Goal: Information Seeking & Learning: Check status

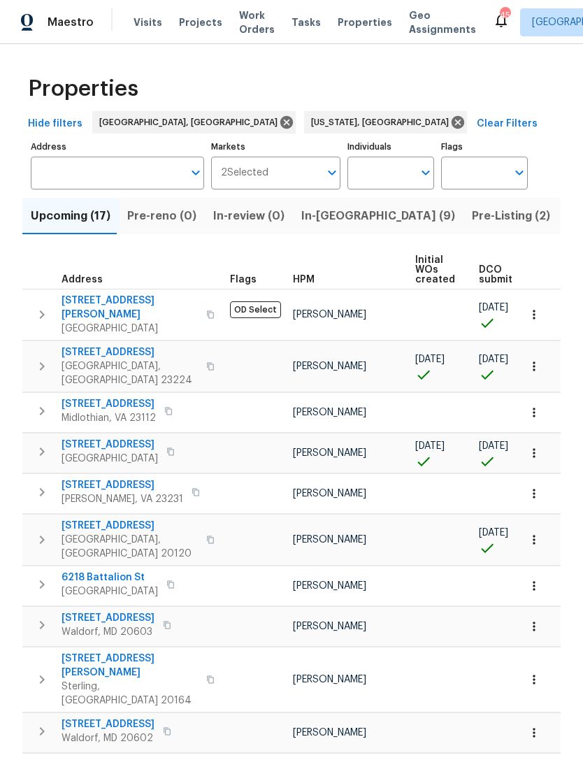
click at [68, 176] on input "Address" at bounding box center [107, 173] width 152 height 33
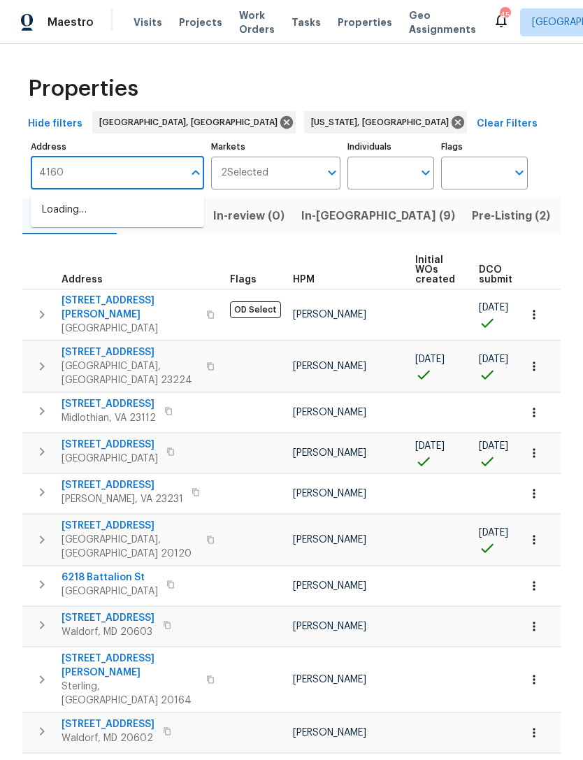
type input "4160"
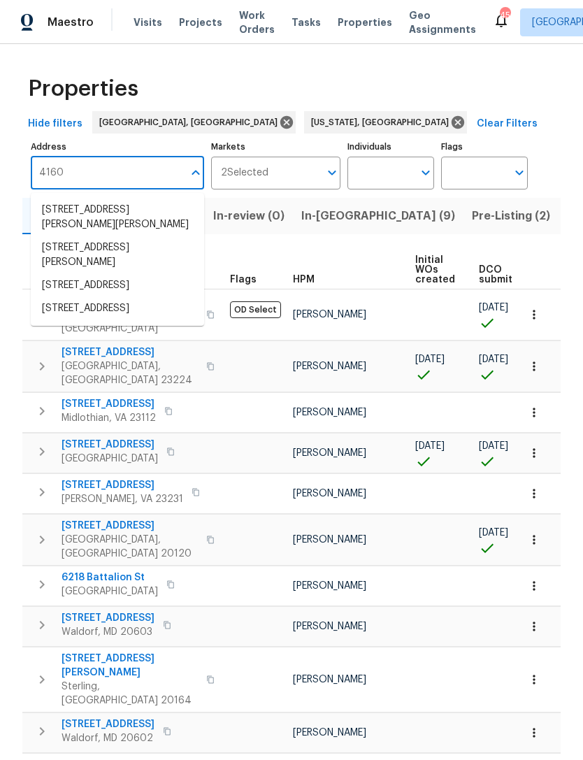
click at [130, 251] on li "4160 Nichols Ct Dumfries VA 22026" at bounding box center [117, 255] width 173 height 38
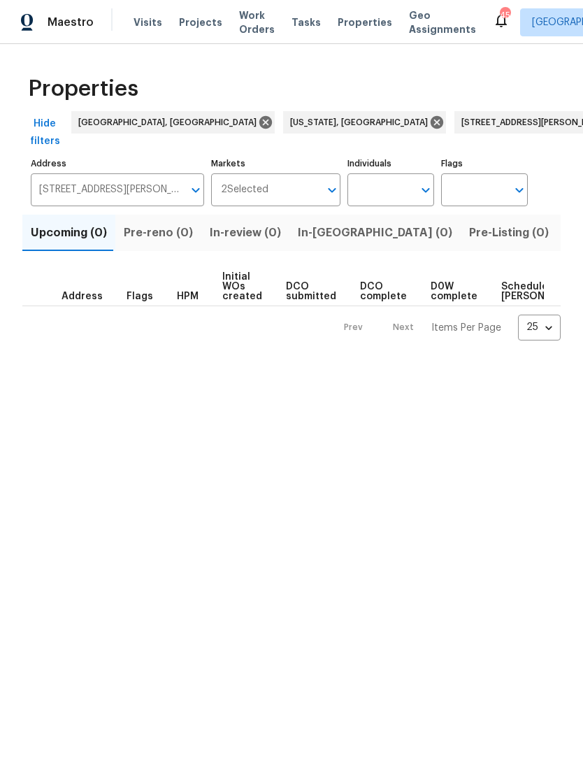
click at [566, 223] on span "Listed (1)" at bounding box center [591, 233] width 50 height 20
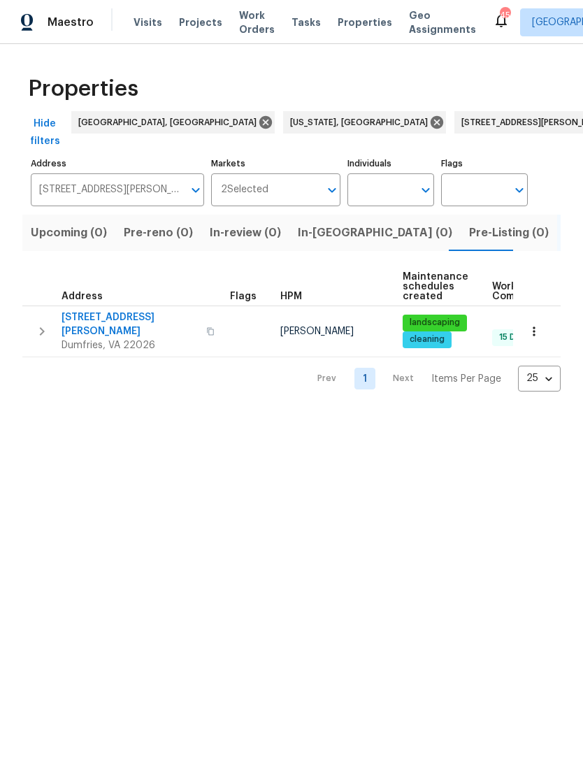
click at [129, 338] on span "Dumfries, VA 22026" at bounding box center [130, 345] width 136 height 14
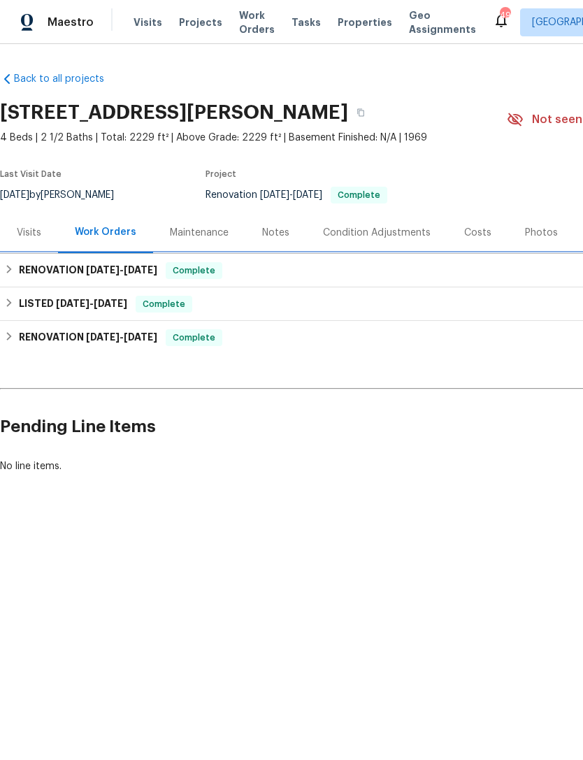
click at [76, 266] on h6 "RENOVATION [DATE] - [DATE]" at bounding box center [88, 270] width 138 height 17
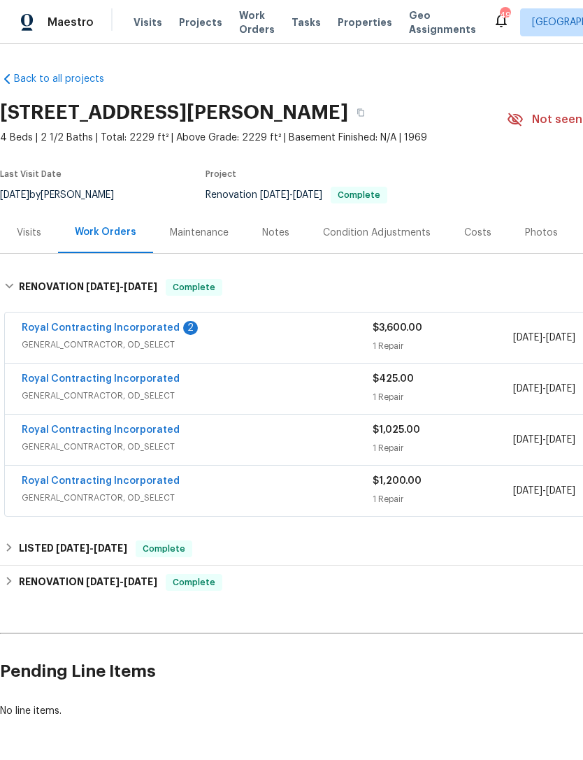
click at [119, 331] on link "Royal Contracting Incorporated" at bounding box center [101, 328] width 158 height 10
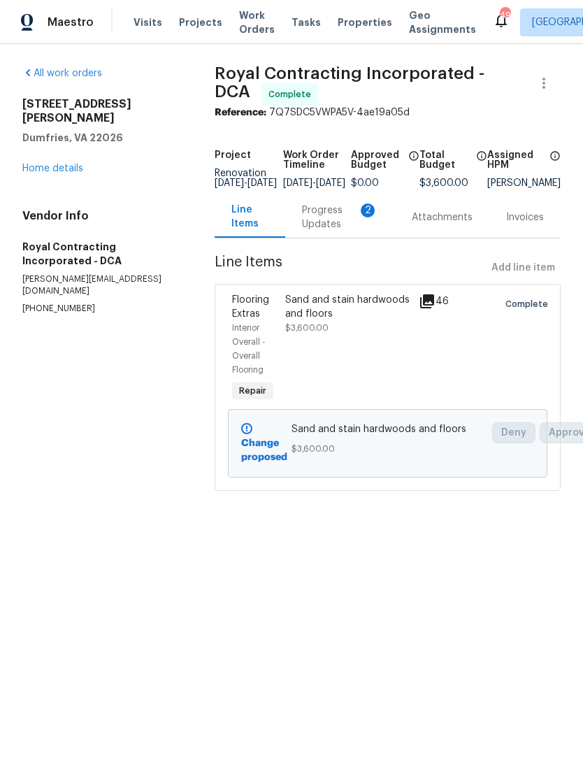
click at [314, 81] on span "Royal Contracting Incorporated - DCA" at bounding box center [350, 82] width 270 height 35
click at [343, 79] on span "Royal Contracting Incorporated - DCA" at bounding box center [350, 82] width 270 height 35
click at [318, 73] on span "Royal Contracting Incorporated - DCA" at bounding box center [350, 82] width 270 height 35
click at [312, 62] on div "All work orders 4160 Nichols Ct Dumfries, VA 22026 Home details Vendor Info Roy…" at bounding box center [291, 287] width 583 height 486
click at [140, 224] on div "Vendor Info Royal Contracting Incorporated - DCA robin@royalcontractinginc.com …" at bounding box center [101, 262] width 159 height 106
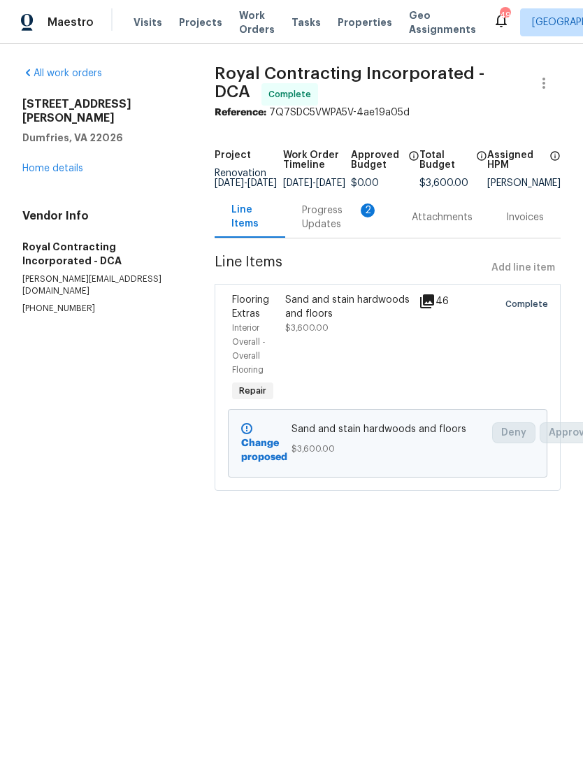
click at [119, 240] on h5 "Royal Contracting Incorporated - DCA" at bounding box center [101, 254] width 159 height 28
click at [99, 244] on h5 "Royal Contracting Incorporated - DCA" at bounding box center [101, 254] width 159 height 28
click at [477, 375] on div at bounding box center [467, 349] width 53 height 120
click at [345, 62] on div "All work orders 4160 Nichols Ct Dumfries, VA 22026 Home details Vendor Info Roy…" at bounding box center [291, 287] width 583 height 486
click at [329, 226] on div "Progress Updates 2" at bounding box center [340, 217] width 76 height 28
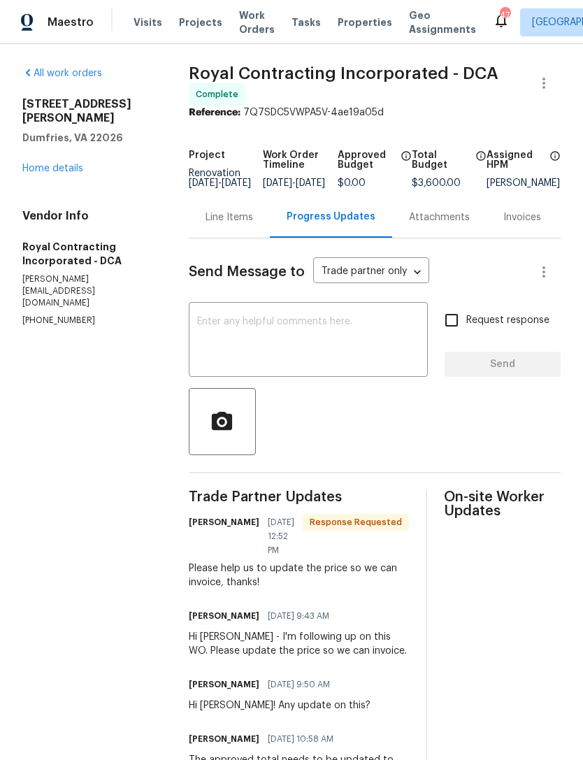
click at [86, 110] on h2 "4160 Nichols Ct" at bounding box center [88, 111] width 133 height 28
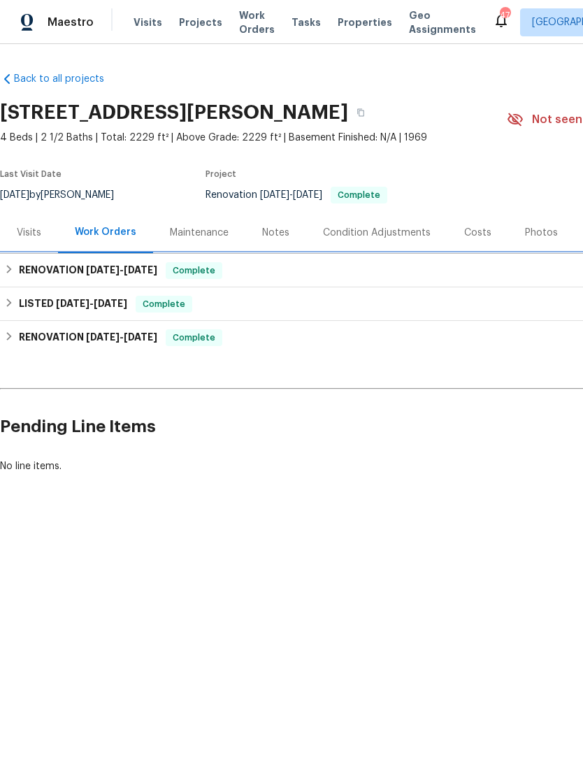
click at [84, 266] on h6 "RENOVATION 7/31/25 - 7/31/25" at bounding box center [88, 270] width 138 height 17
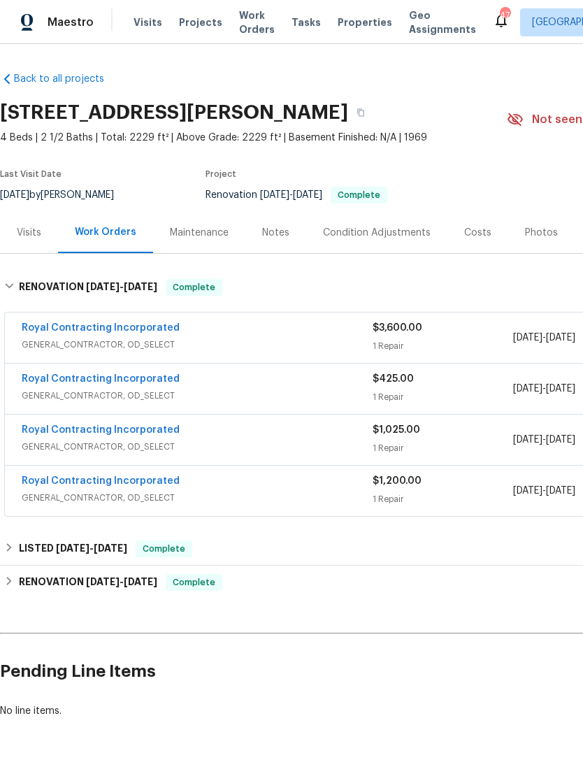
click at [247, 338] on span "GENERAL_CONTRACTOR, OD_SELECT" at bounding box center [197, 345] width 351 height 14
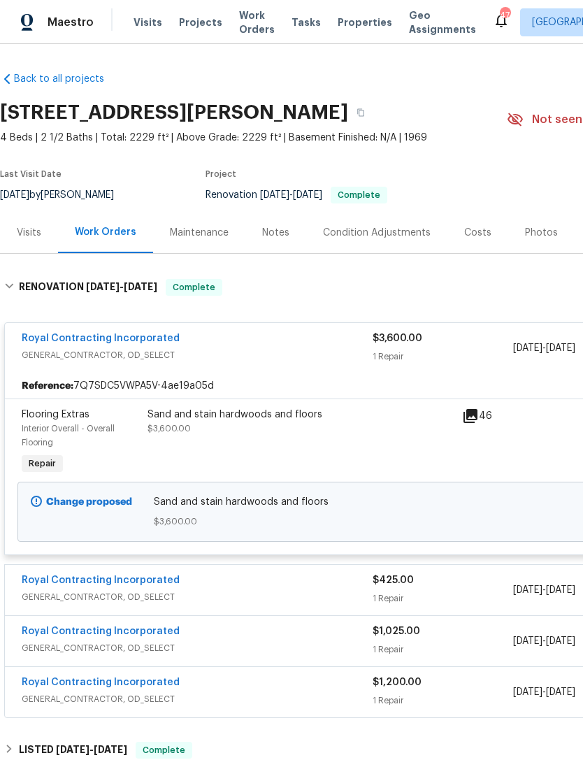
click at [65, 340] on link "Royal Contracting Incorporated" at bounding box center [101, 338] width 158 height 10
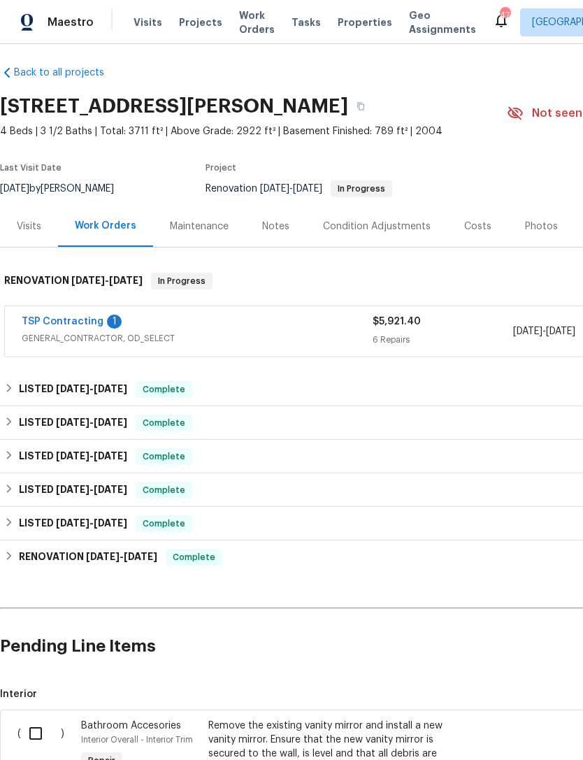
scroll to position [6, 0]
click at [225, 320] on div "TSP Contracting 1" at bounding box center [197, 323] width 351 height 17
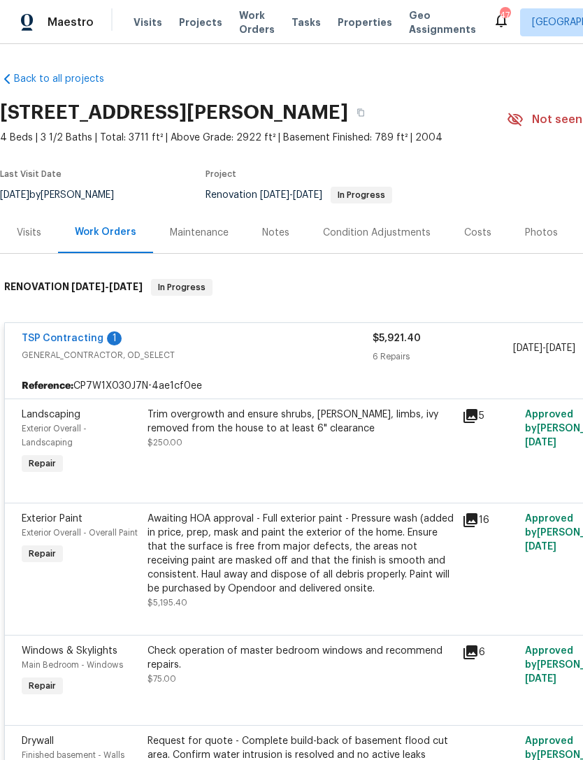
scroll to position [0, 0]
click at [73, 336] on link "TSP Contracting" at bounding box center [63, 338] width 82 height 10
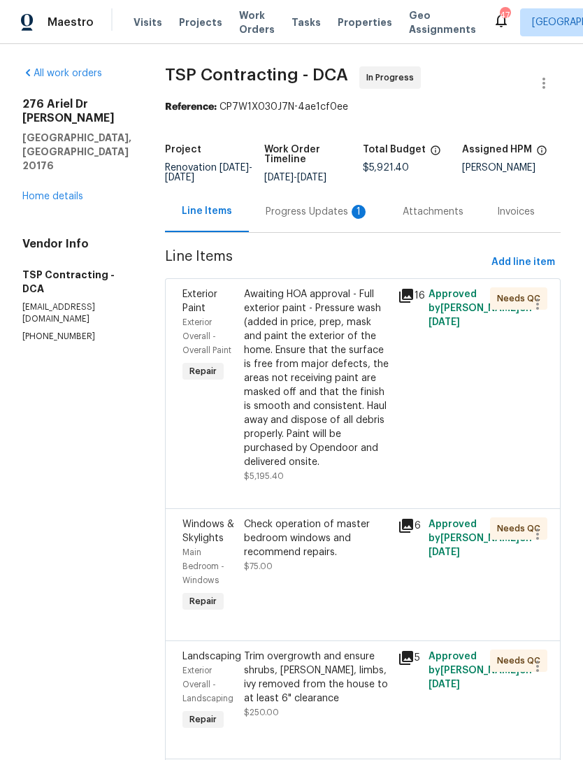
click at [298, 210] on div "Progress Updates 1" at bounding box center [317, 212] width 103 height 14
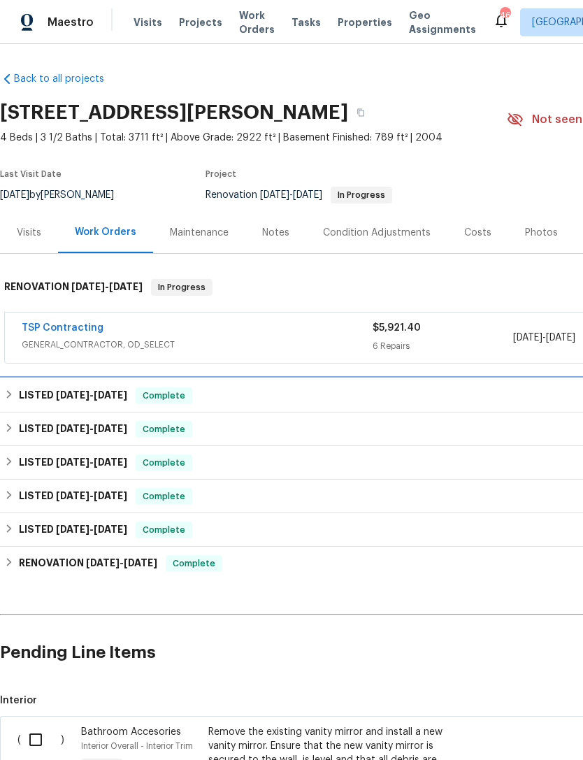
click at [65, 393] on span "[DATE]" at bounding box center [73, 395] width 34 height 10
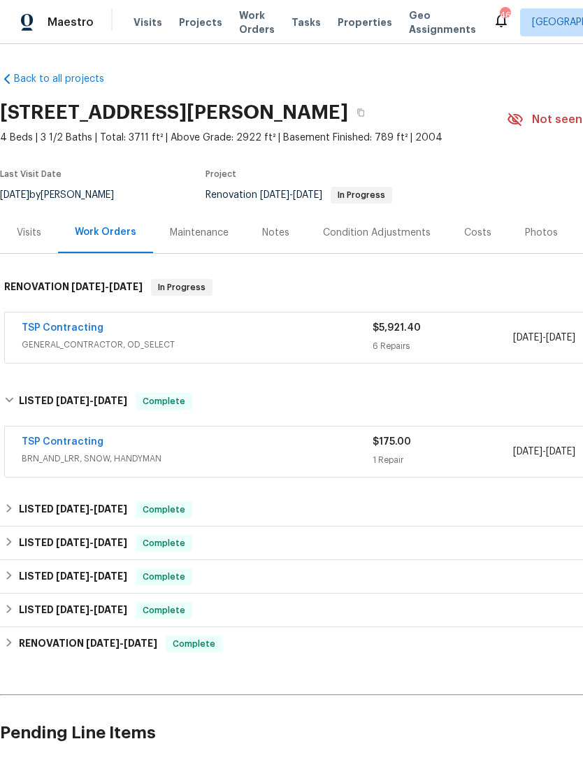
click at [66, 332] on link "TSP Contracting" at bounding box center [63, 328] width 82 height 10
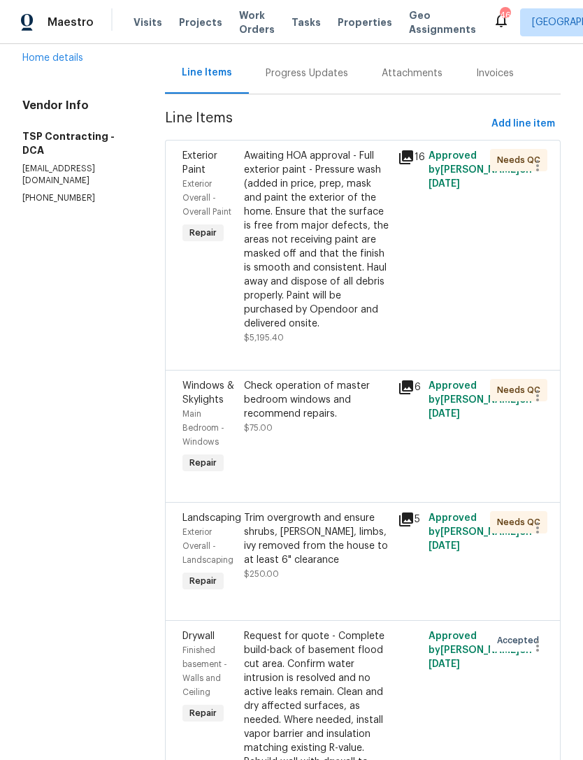
scroll to position [136, 0]
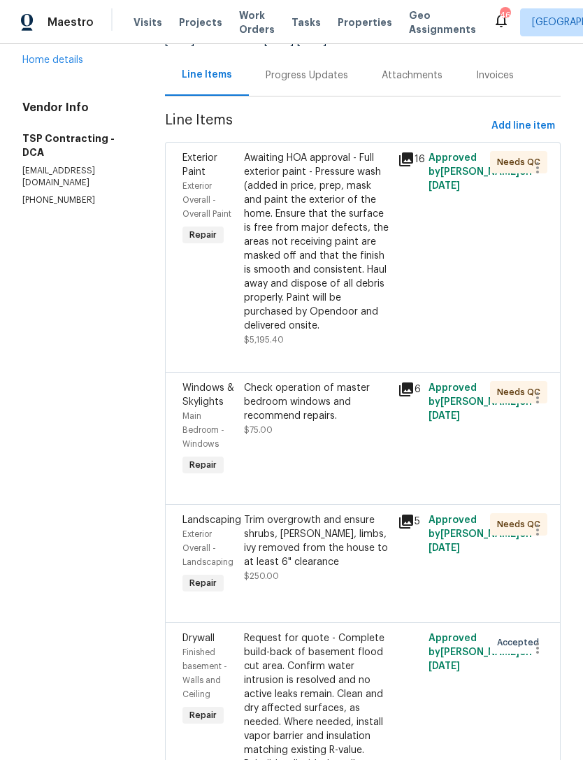
click at [402, 164] on icon at bounding box center [406, 159] width 14 height 14
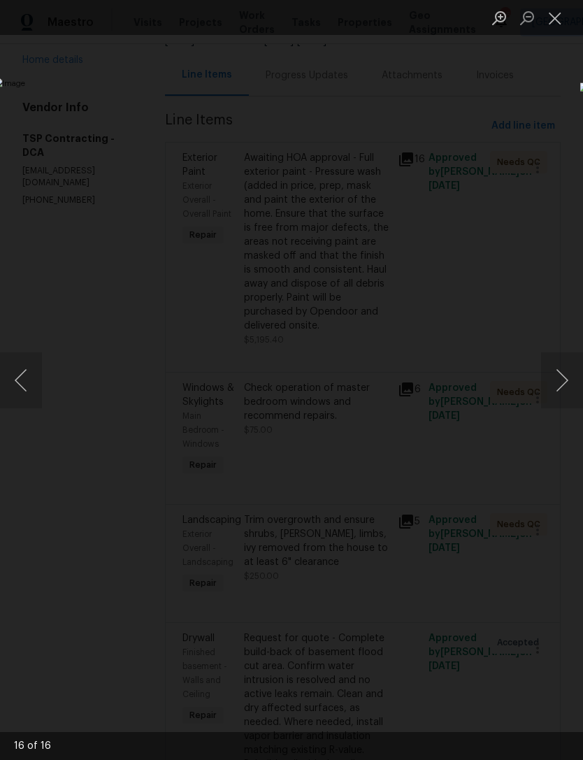
click at [555, 17] on button "Close lightbox" at bounding box center [555, 18] width 28 height 24
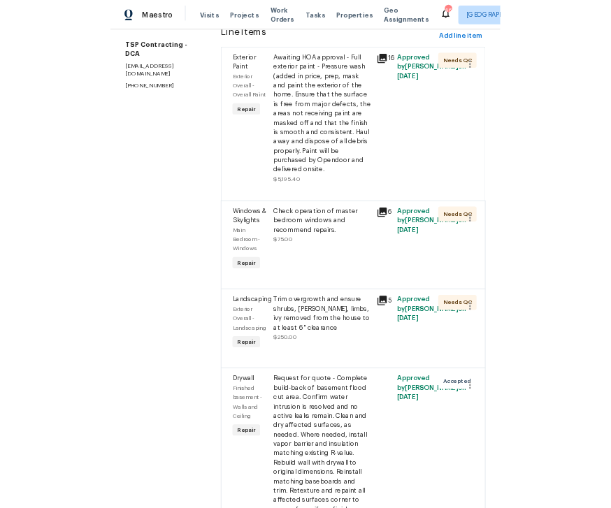
scroll to position [208, 0]
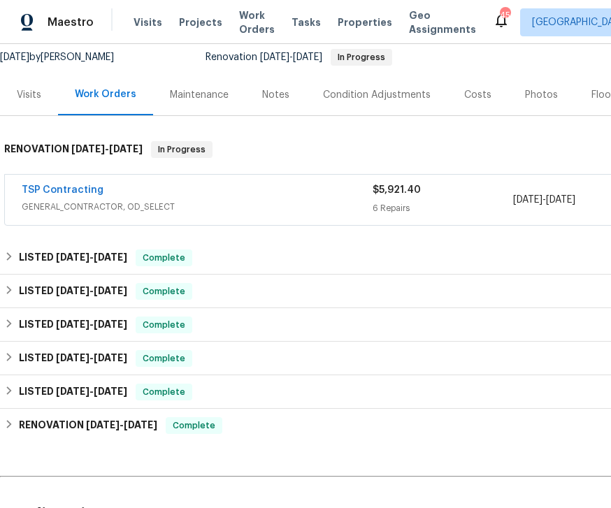
scroll to position [138, 0]
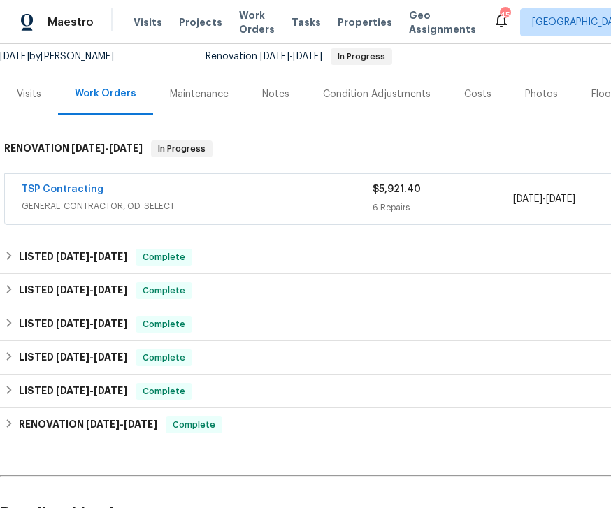
click at [240, 194] on div "TSP Contracting" at bounding box center [197, 190] width 351 height 17
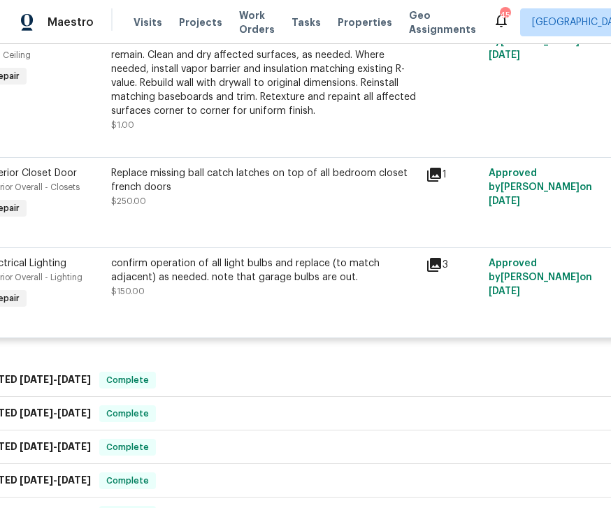
scroll to position [717, 33]
